Goal: Leave review/rating: Share an evaluation or opinion about a product, service, or content

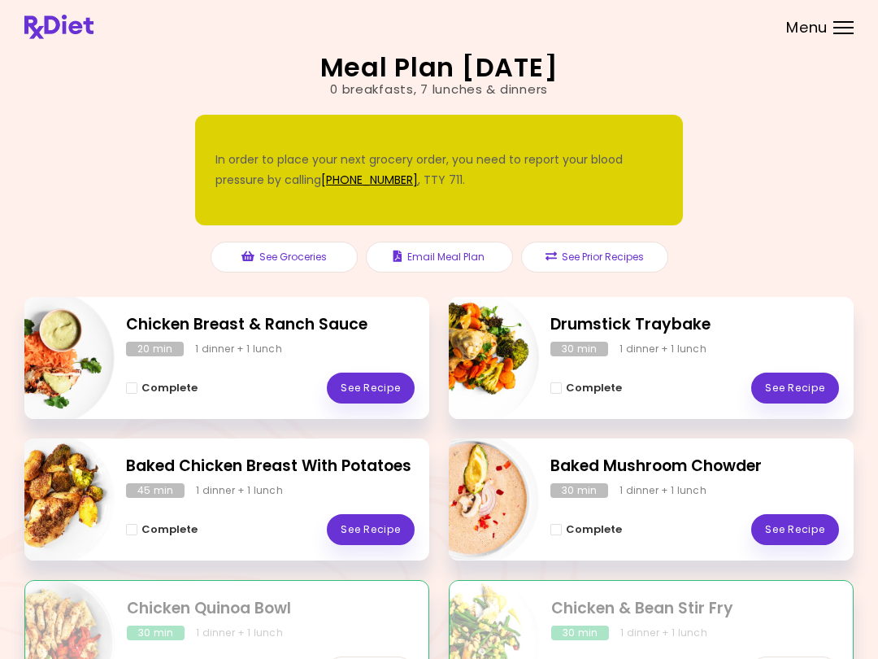
scroll to position [1, 0]
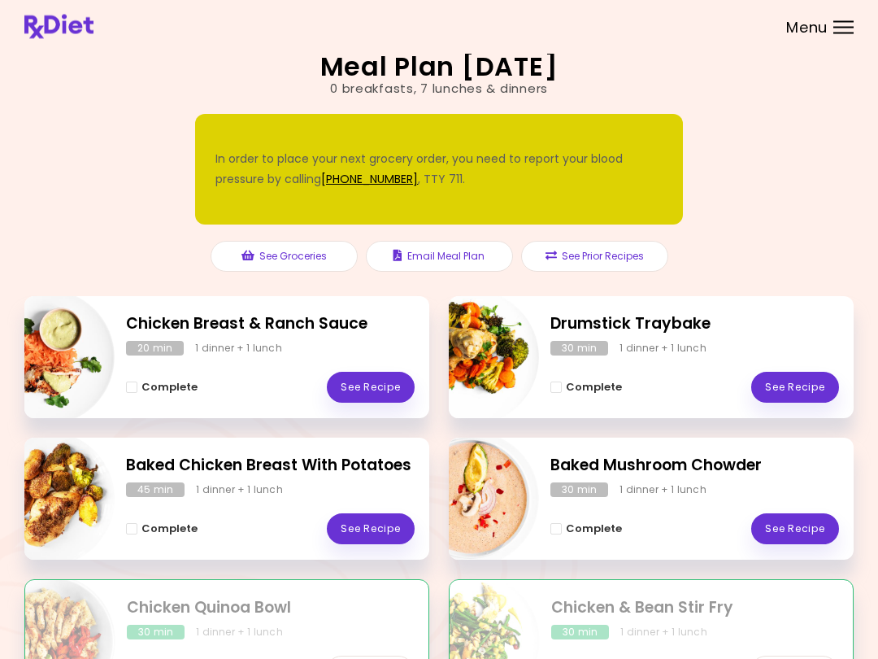
click at [658, 528] on link "See Recipe" at bounding box center [795, 529] width 88 height 31
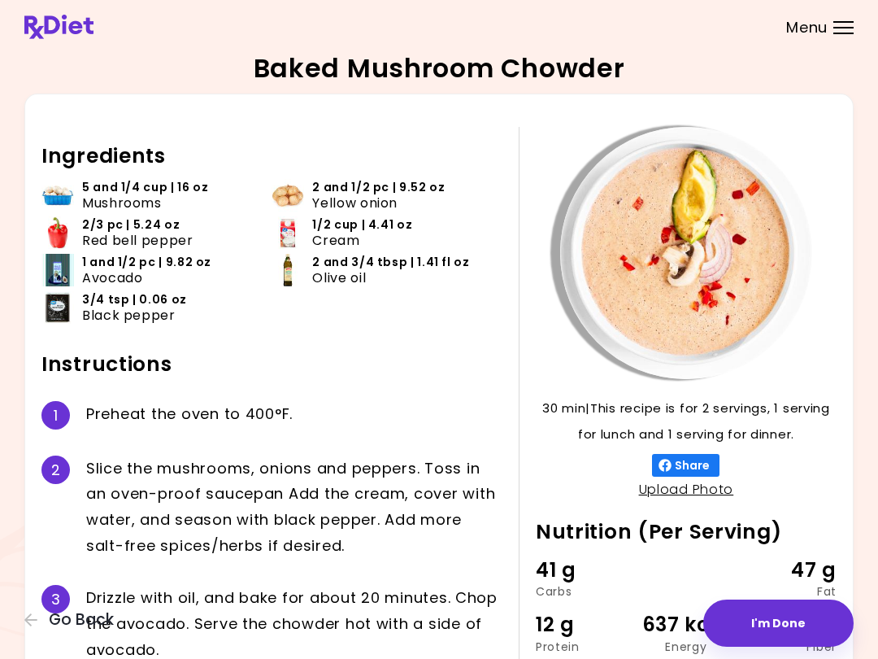
click at [658, 526] on h2 "Nutrition (Per Serving)" at bounding box center [686, 532] width 301 height 26
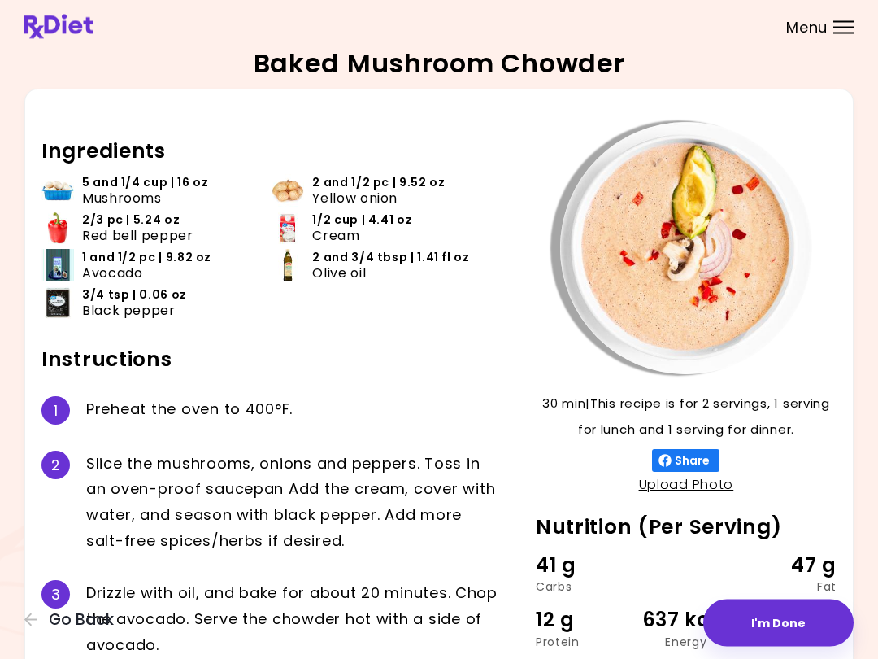
scroll to position [124, 0]
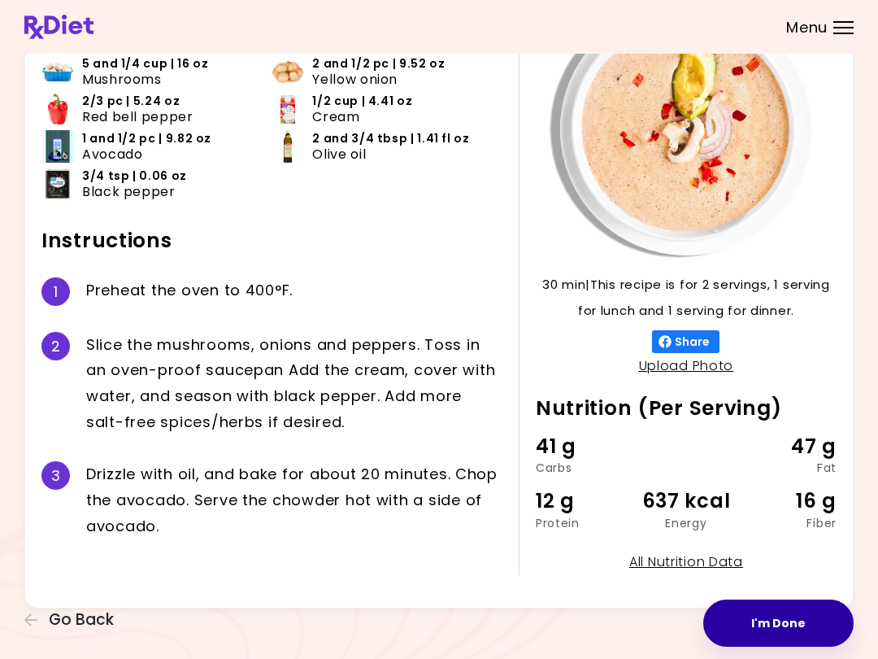
click at [658, 633] on button "I'm Done" at bounding box center [778, 622] width 150 height 47
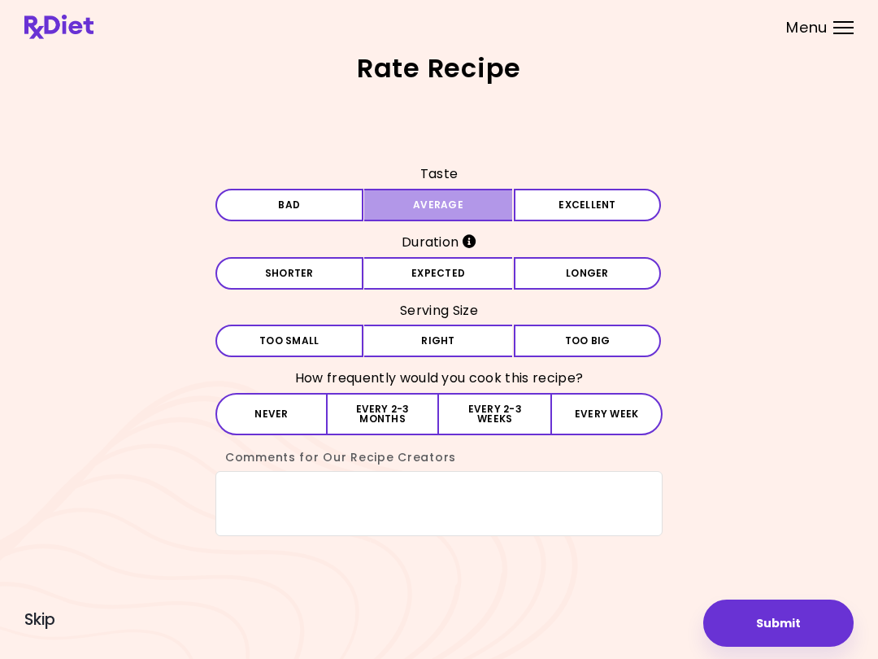
click at [451, 206] on button "Average" at bounding box center [438, 205] width 148 height 33
click at [461, 279] on button "Expected" at bounding box center [438, 273] width 148 height 33
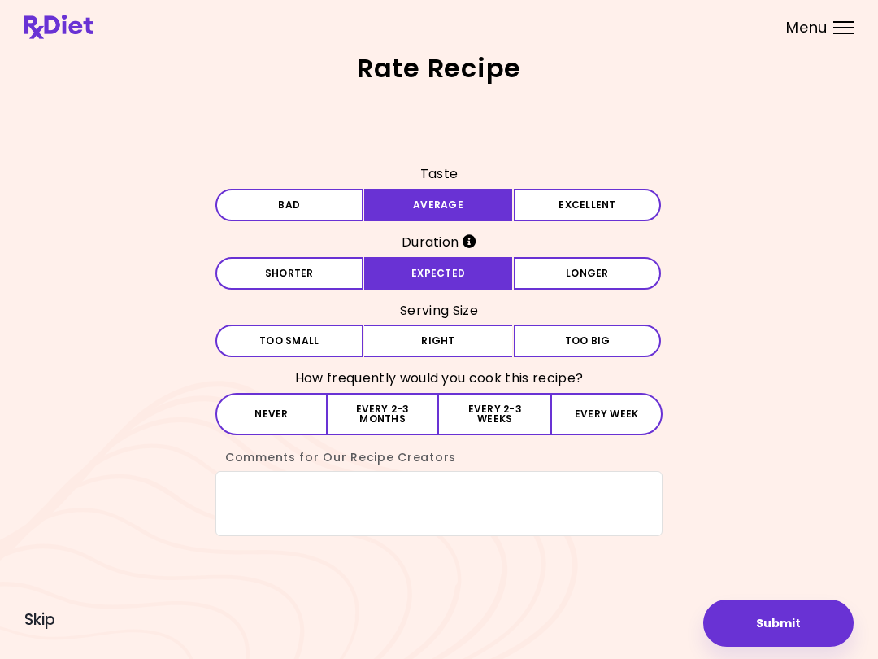
click at [452, 355] on button "Right" at bounding box center [438, 340] width 148 height 33
click at [394, 424] on button "Every 2-3 months" at bounding box center [383, 414] width 111 height 42
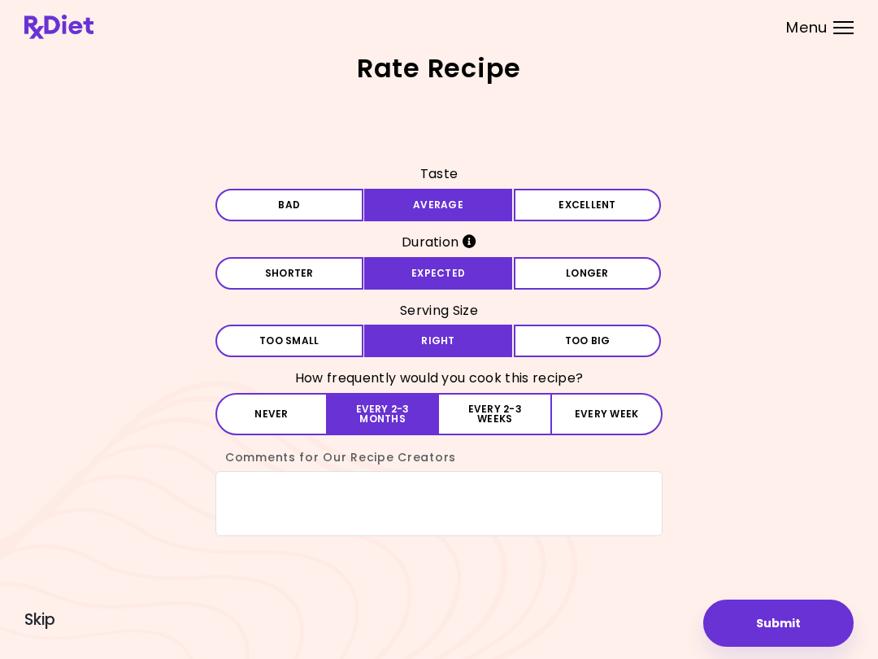
click at [658, 618] on button "Submit" at bounding box center [778, 622] width 150 height 47
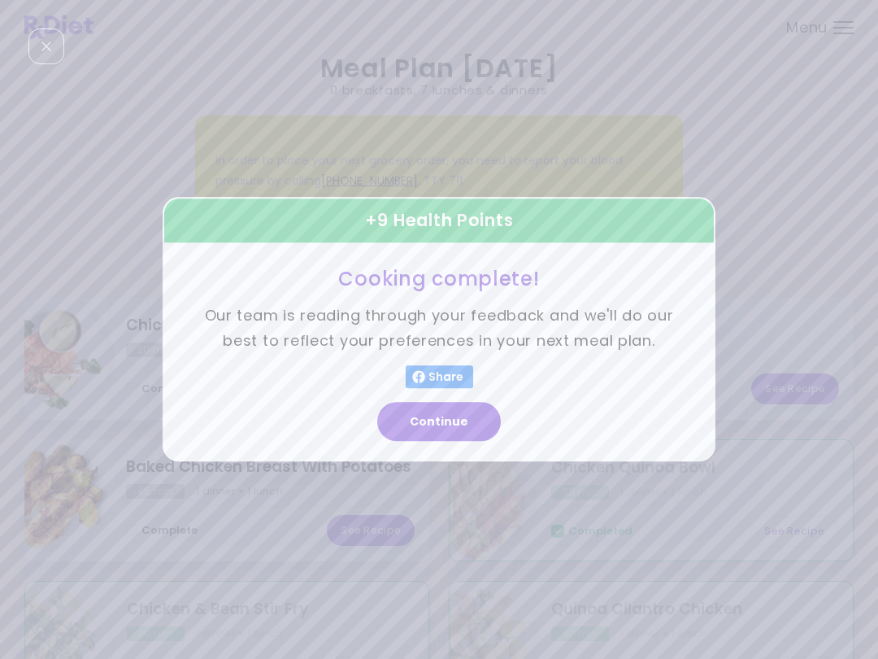
click at [458, 426] on button "Continue" at bounding box center [439, 422] width 124 height 39
